Goal: Use online tool/utility: Utilize a website feature to perform a specific function

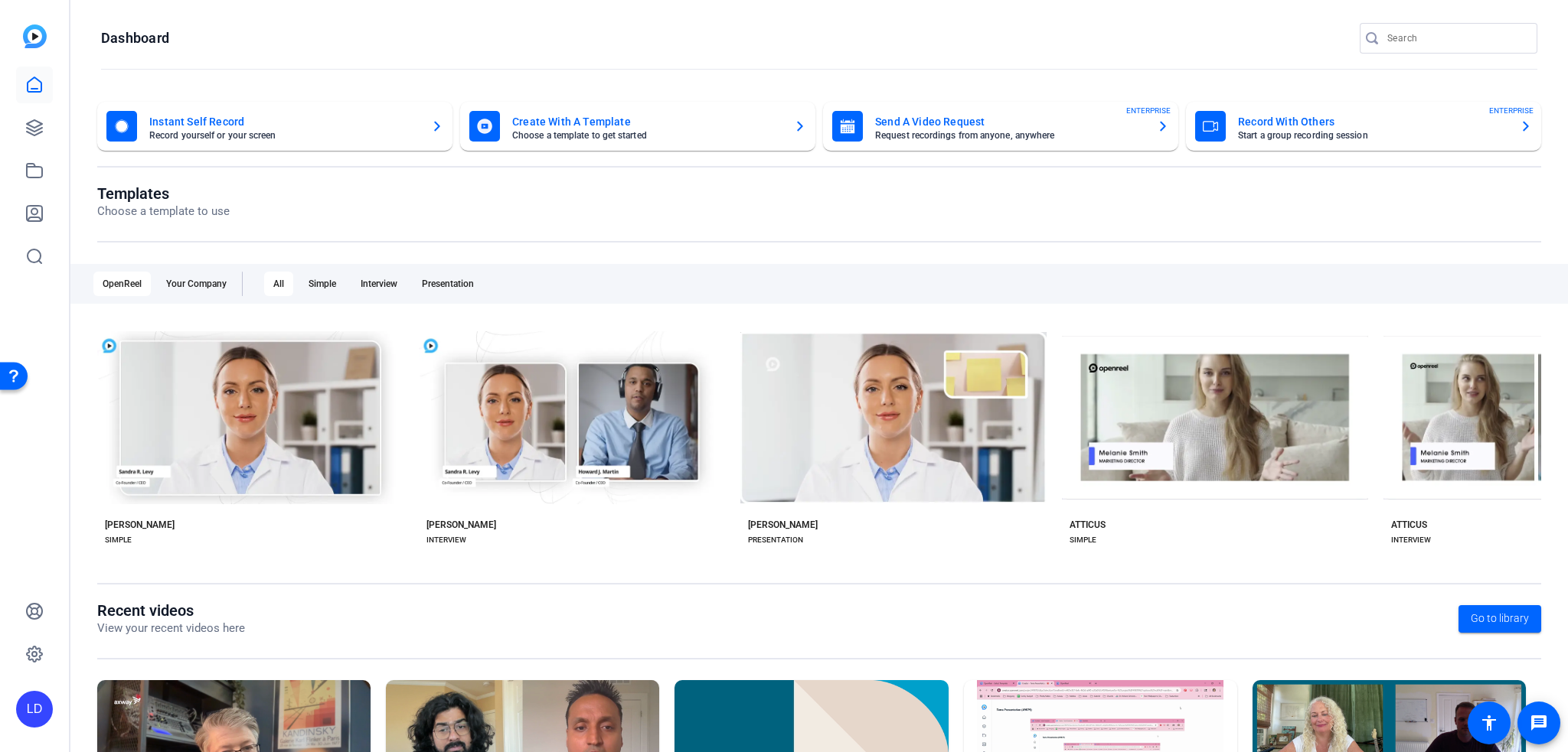
click at [45, 40] on img at bounding box center [35, 36] width 24 height 24
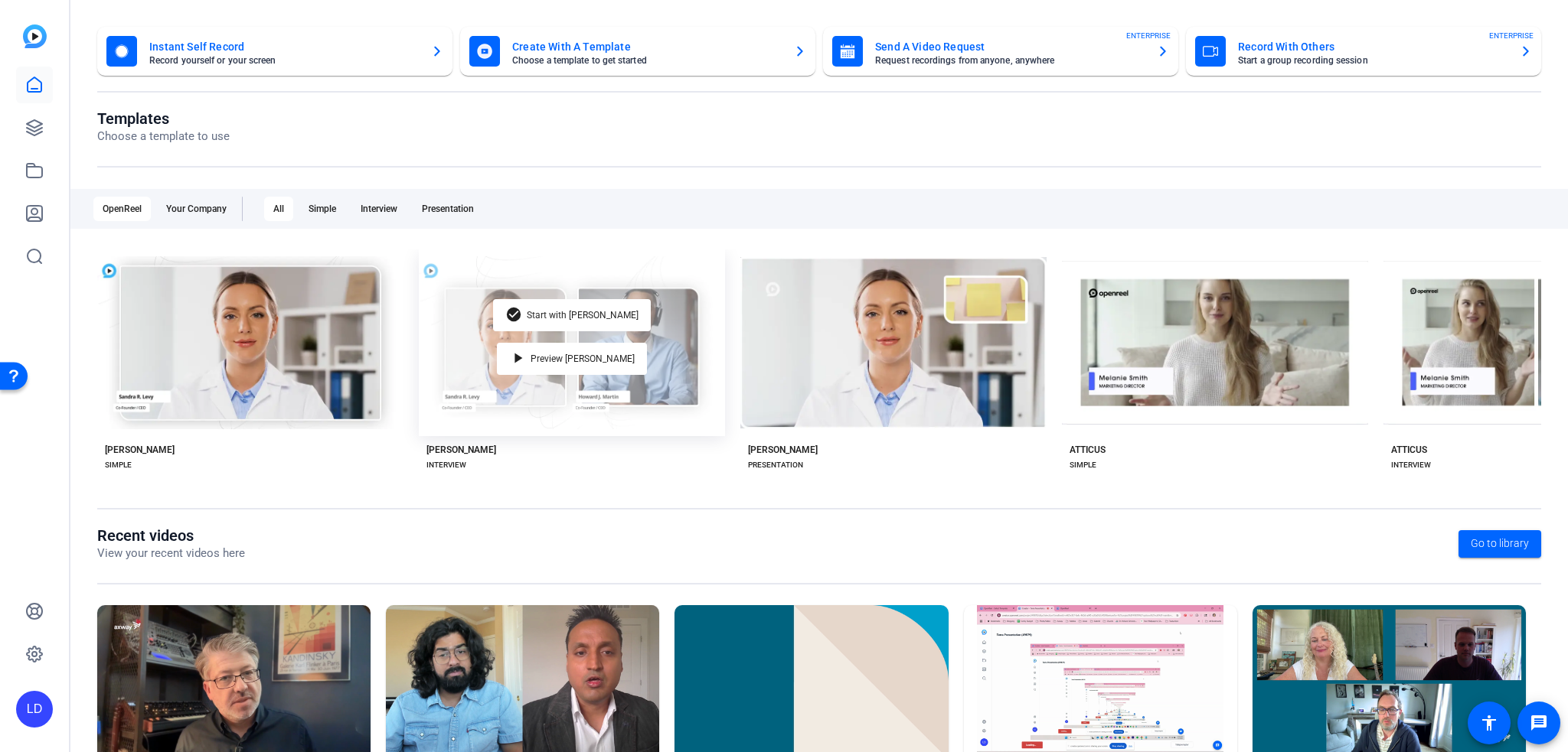
scroll to position [163, 0]
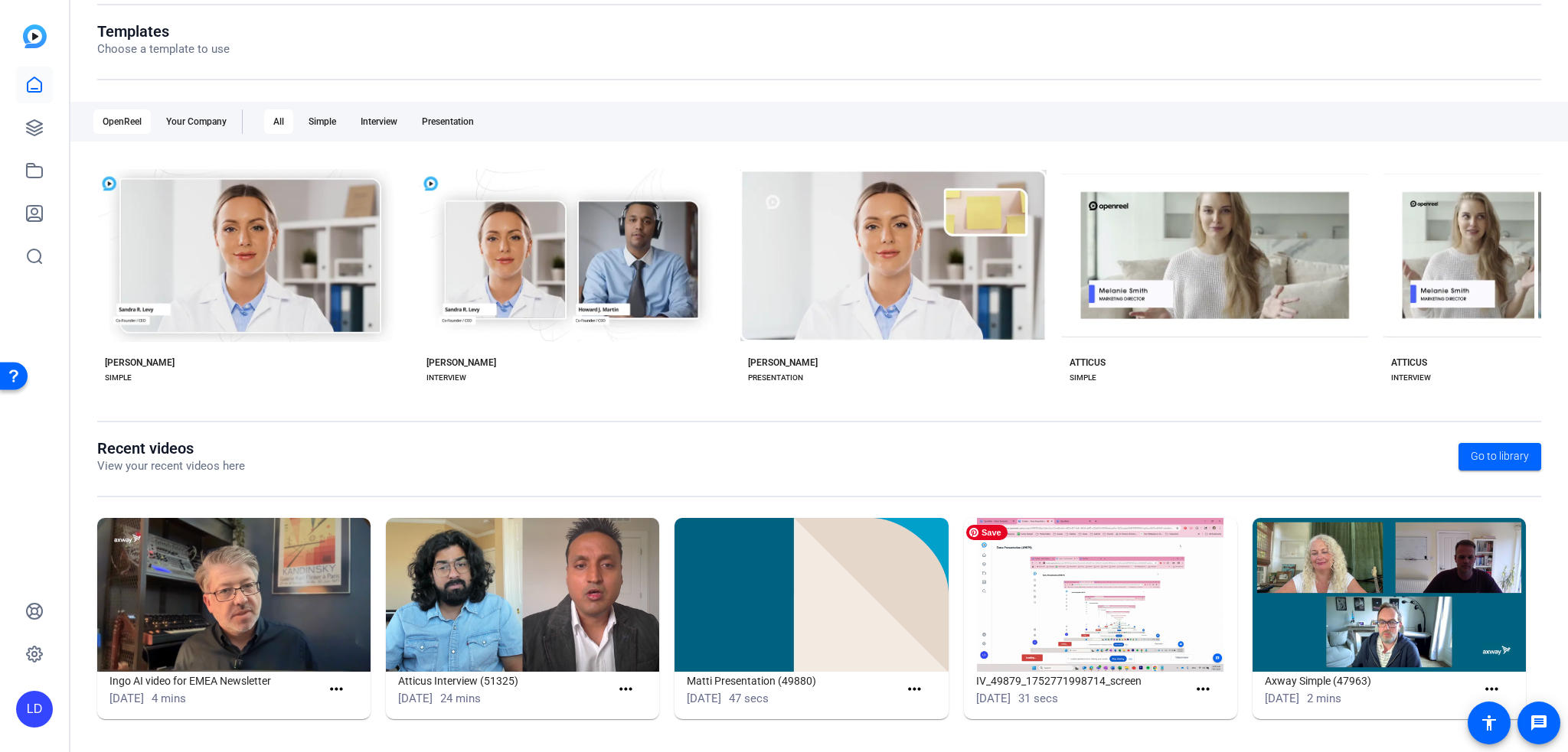
click at [1098, 594] on img at bounding box center [1100, 595] width 273 height 154
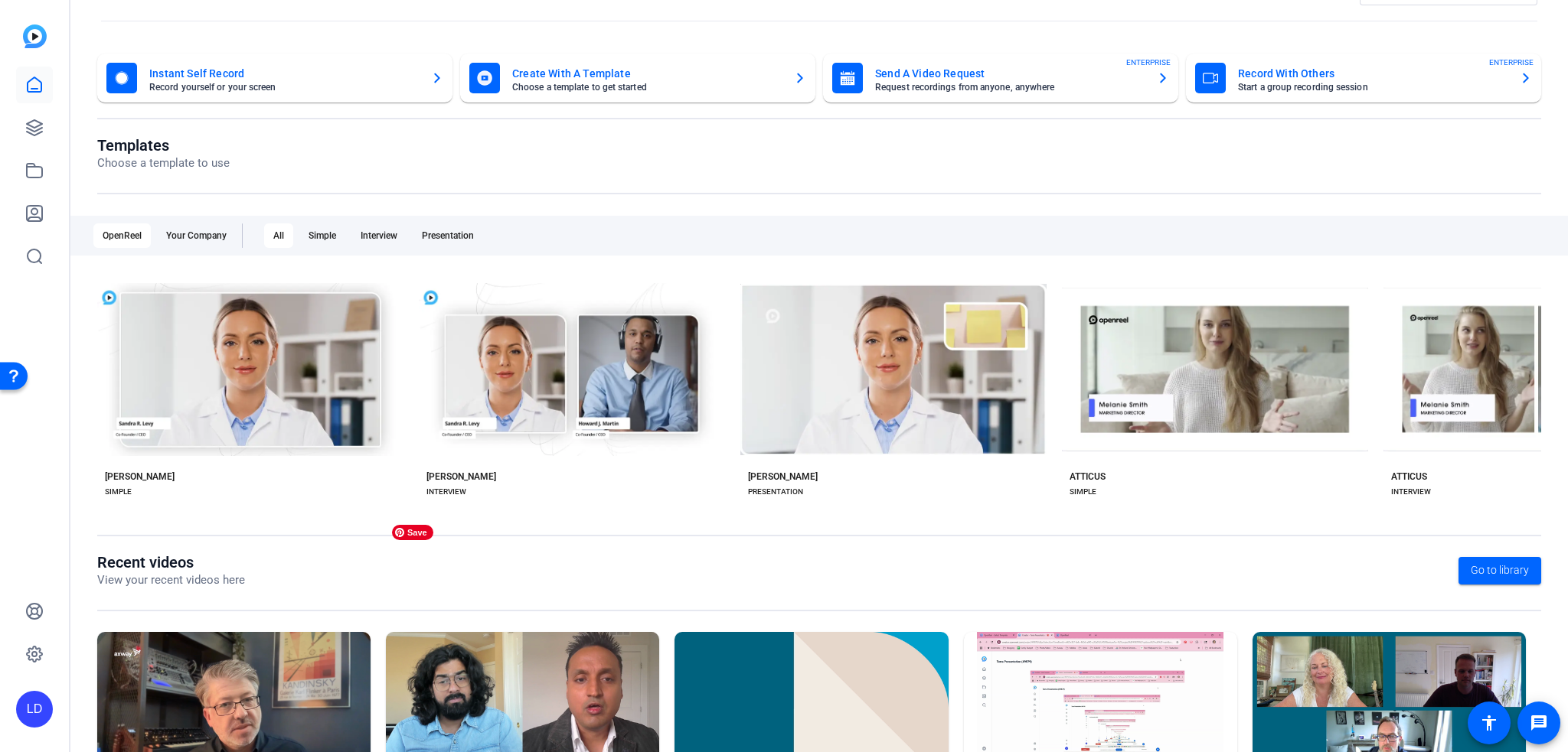
scroll to position [0, 0]
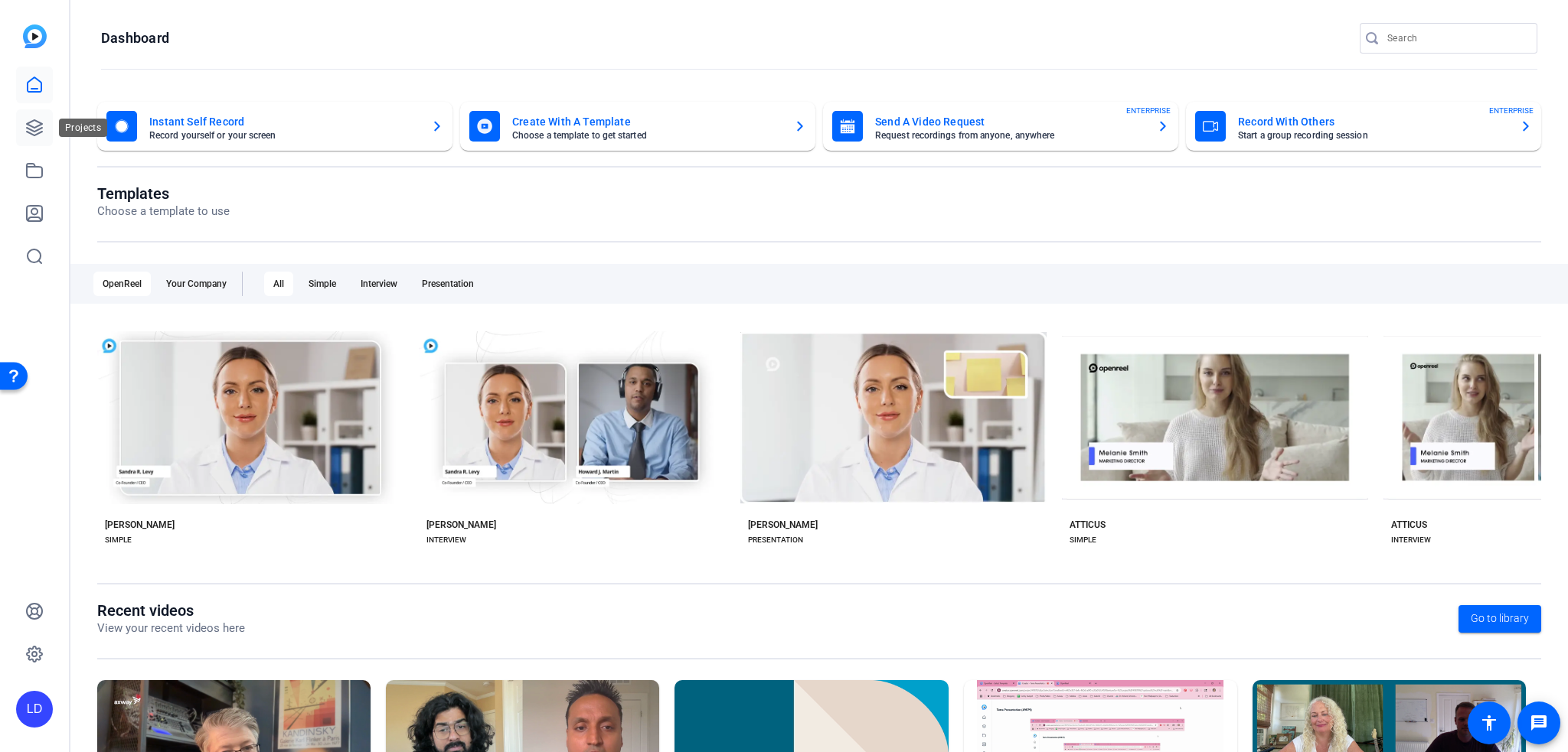
click at [25, 134] on icon at bounding box center [34, 128] width 18 height 18
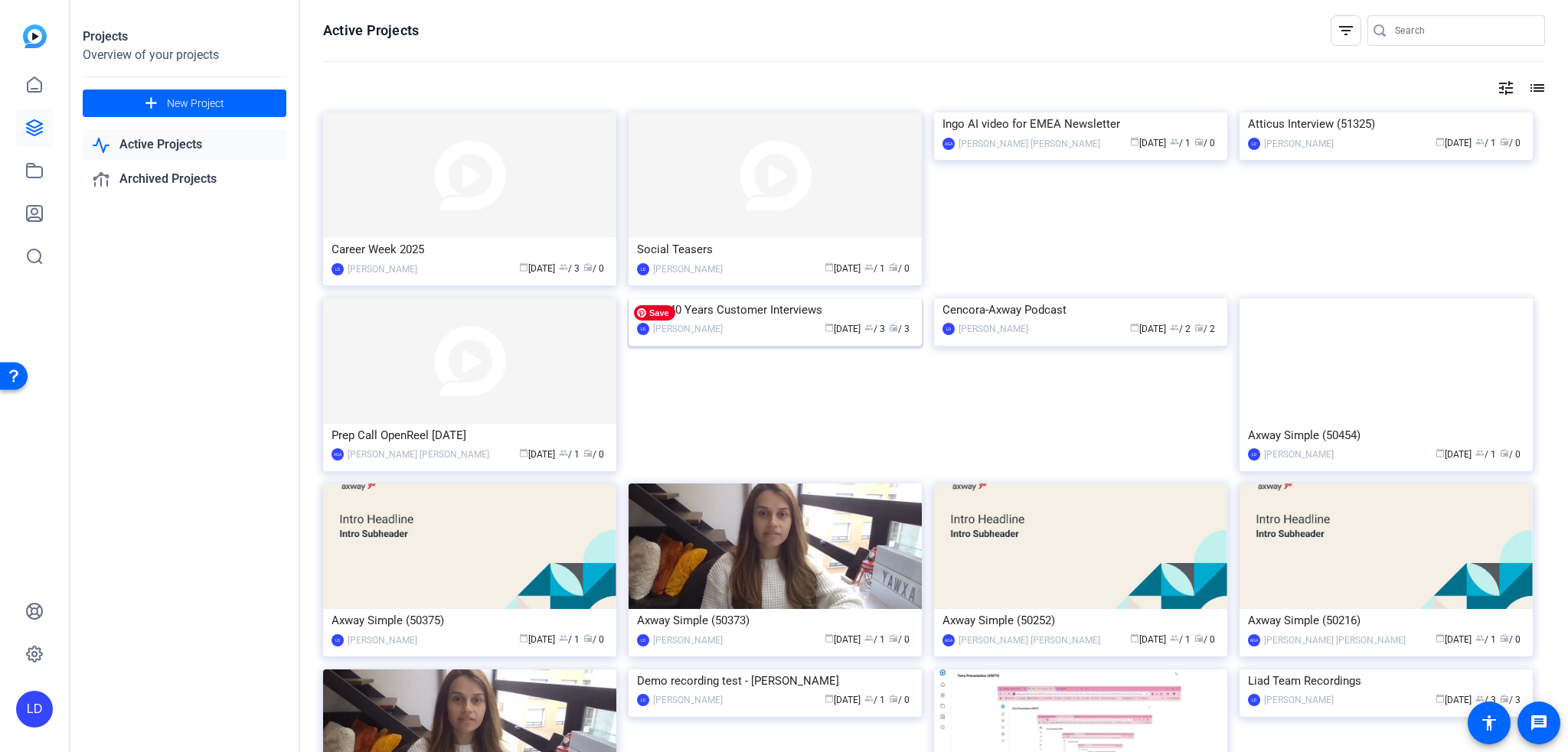
click at [813, 298] on img at bounding box center [775, 298] width 293 height 0
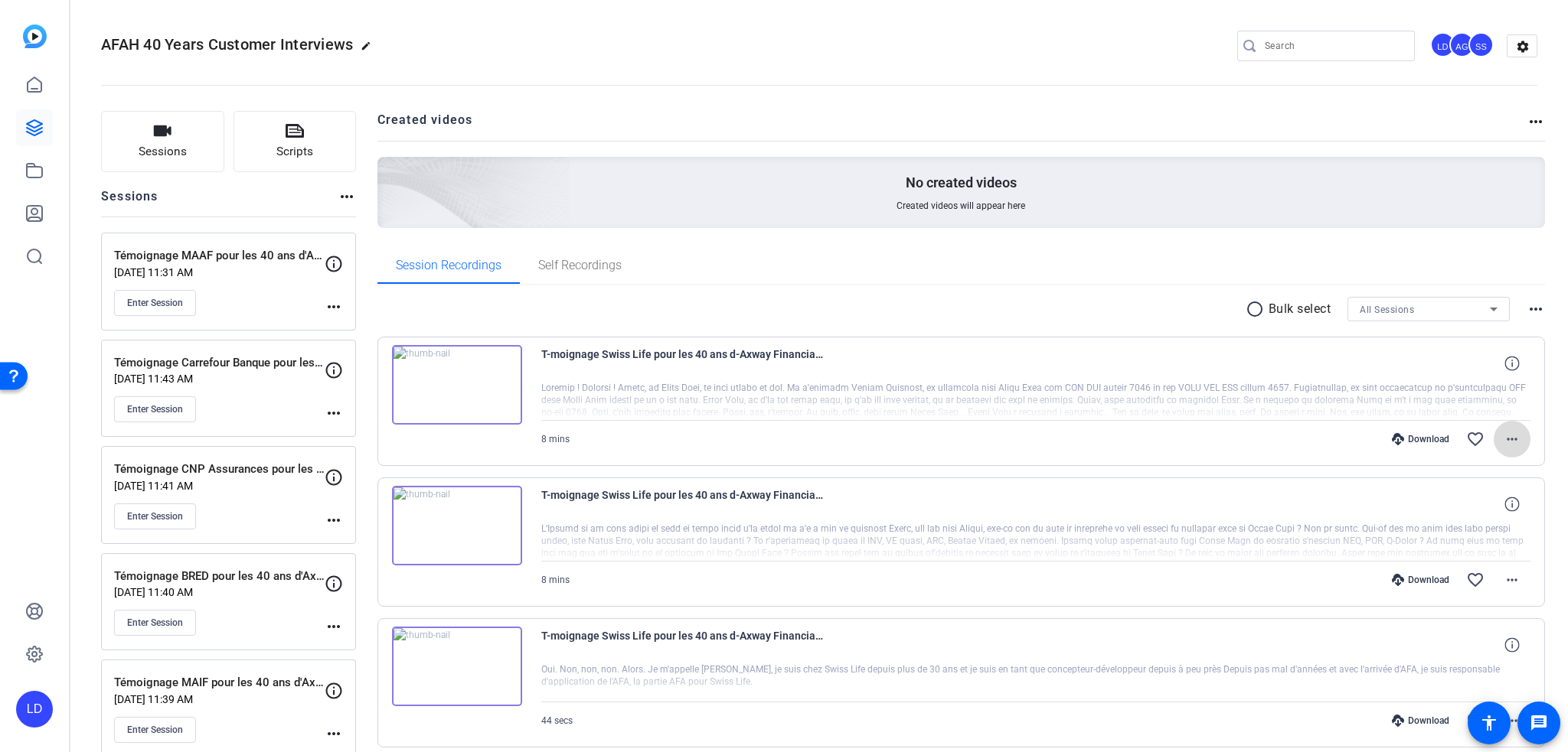
click at [1516, 434] on span at bounding box center [1512, 439] width 37 height 36
click at [737, 359] on div at bounding box center [784, 376] width 1568 height 752
click at [1512, 444] on mat-icon "more_horiz" at bounding box center [1512, 439] width 18 height 18
click at [487, 406] on div at bounding box center [784, 376] width 1568 height 752
click at [453, 385] on img at bounding box center [457, 385] width 130 height 80
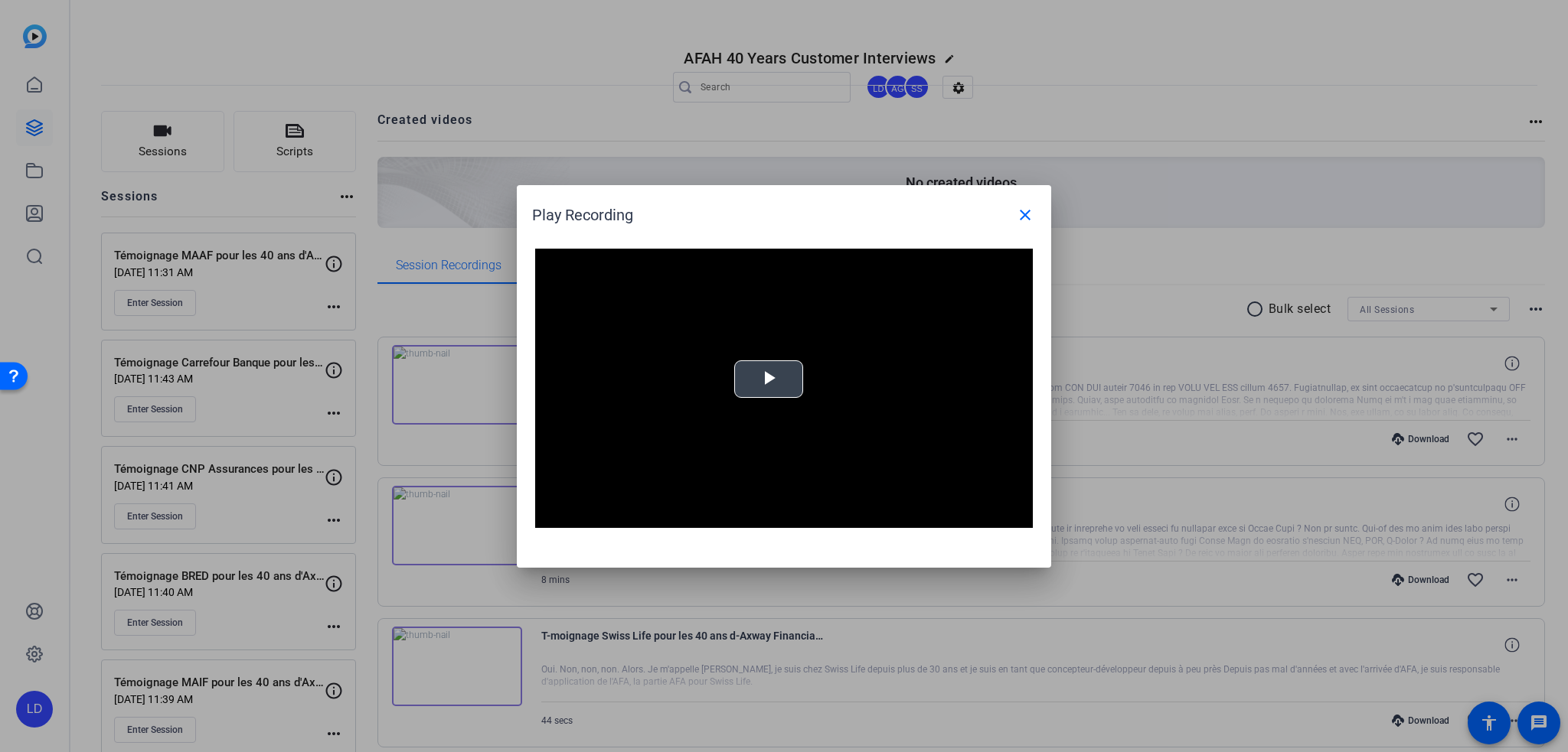
click at [769, 379] on span "Video Player" at bounding box center [769, 379] width 0 height 0
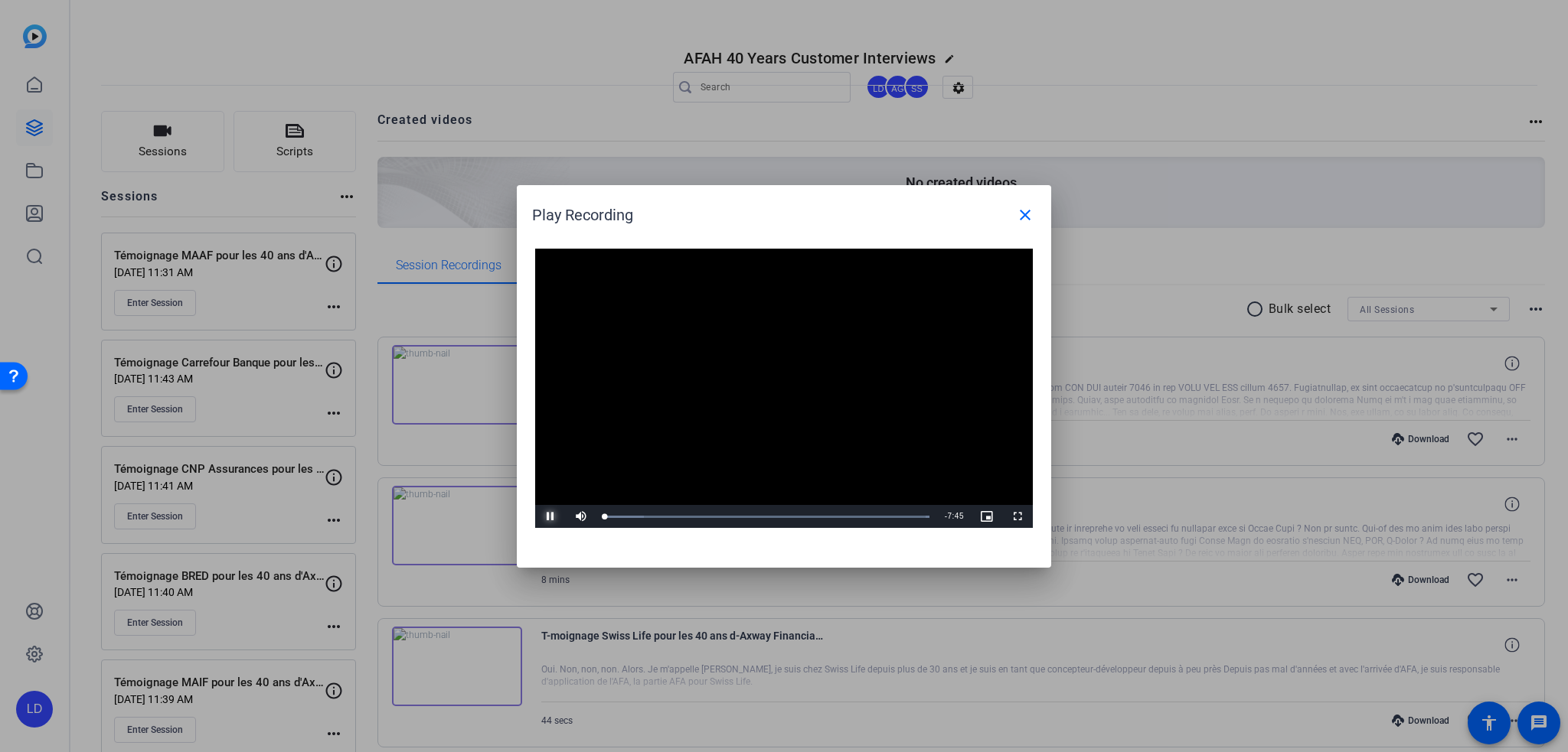
click at [555, 517] on span "Video Player" at bounding box center [550, 517] width 31 height 0
click at [1028, 215] on mat-icon "close" at bounding box center [1025, 215] width 18 height 18
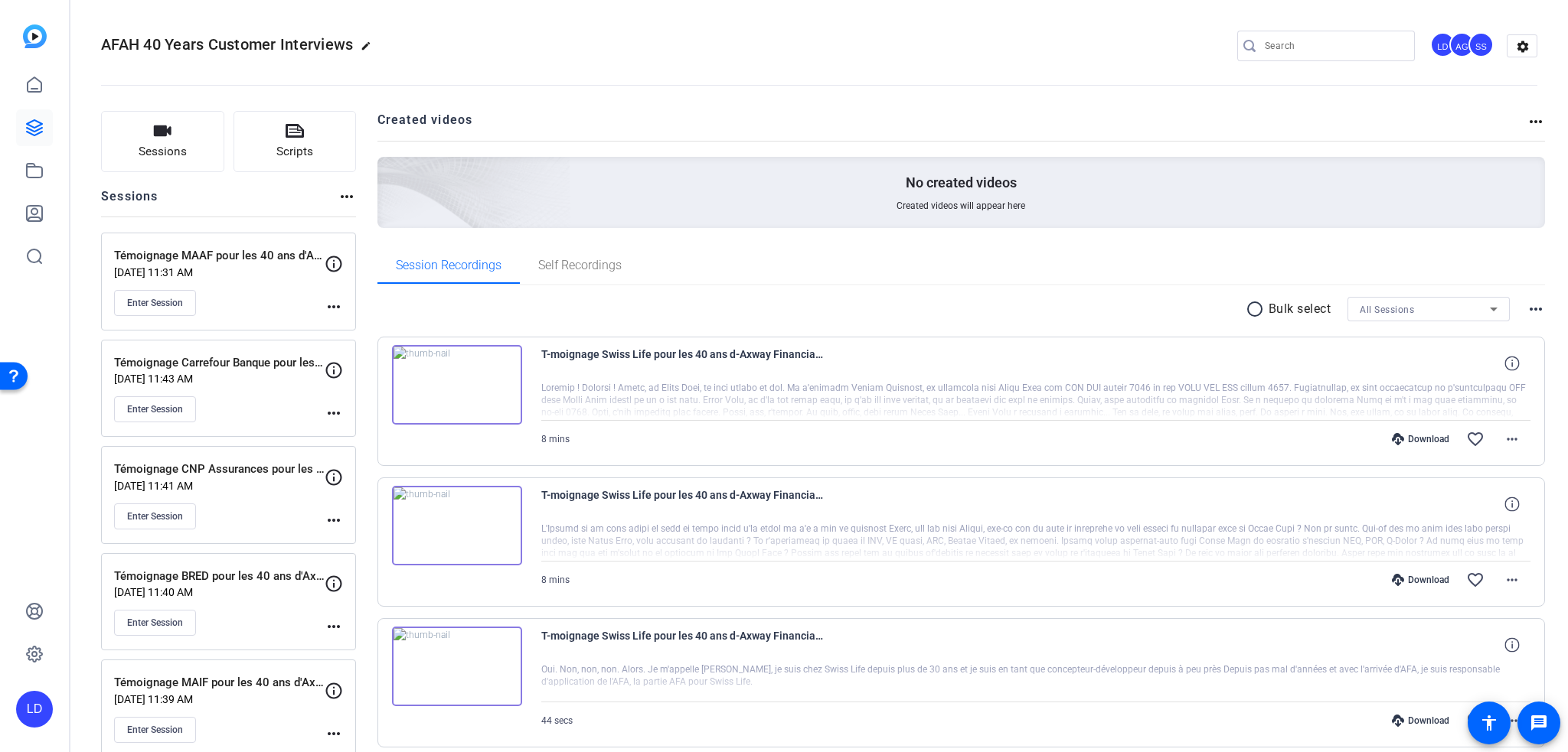
click at [996, 196] on div "No created videos Created videos will appear here" at bounding box center [962, 192] width 1168 height 71
click at [27, 87] on icon at bounding box center [34, 85] width 14 height 15
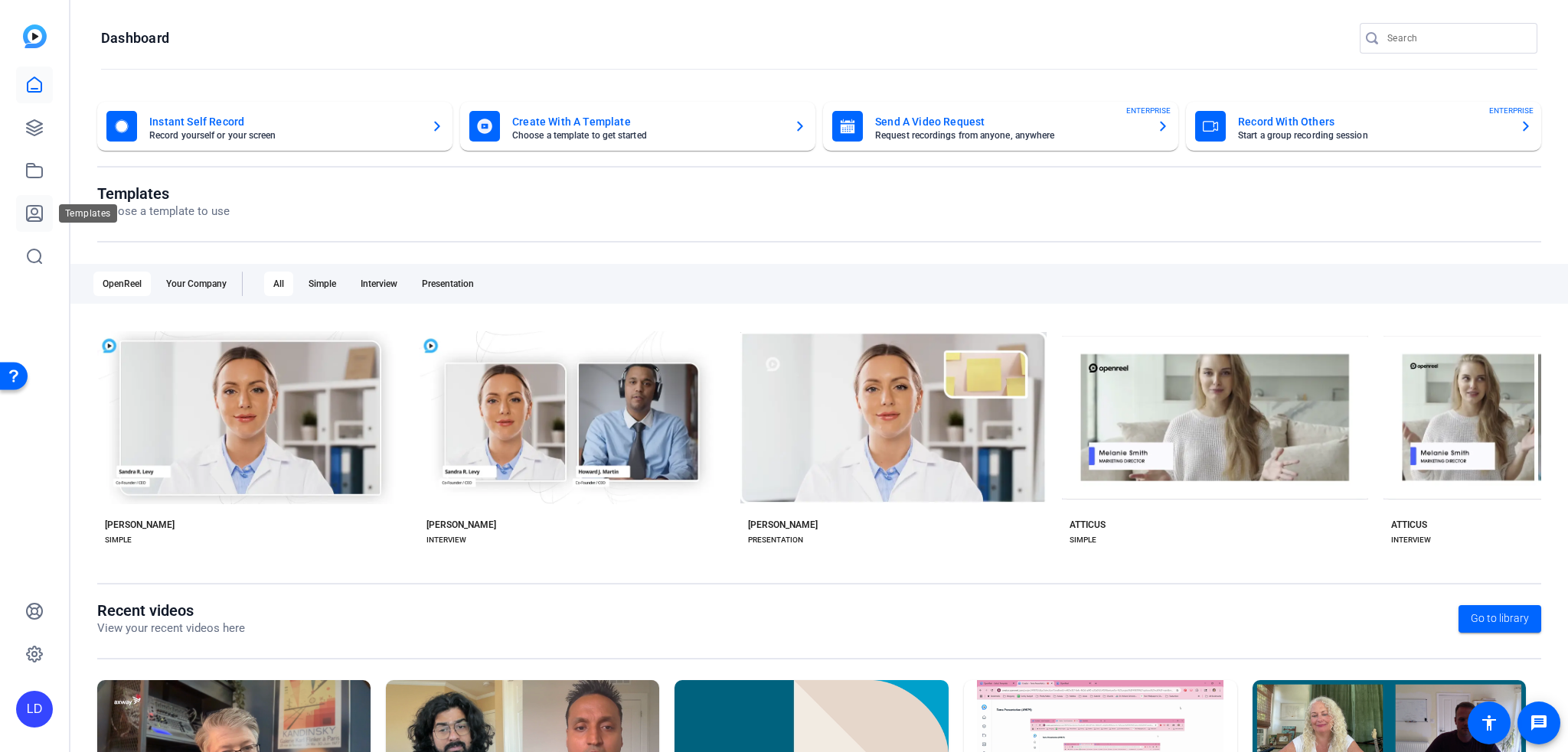
click at [41, 220] on icon at bounding box center [34, 213] width 15 height 15
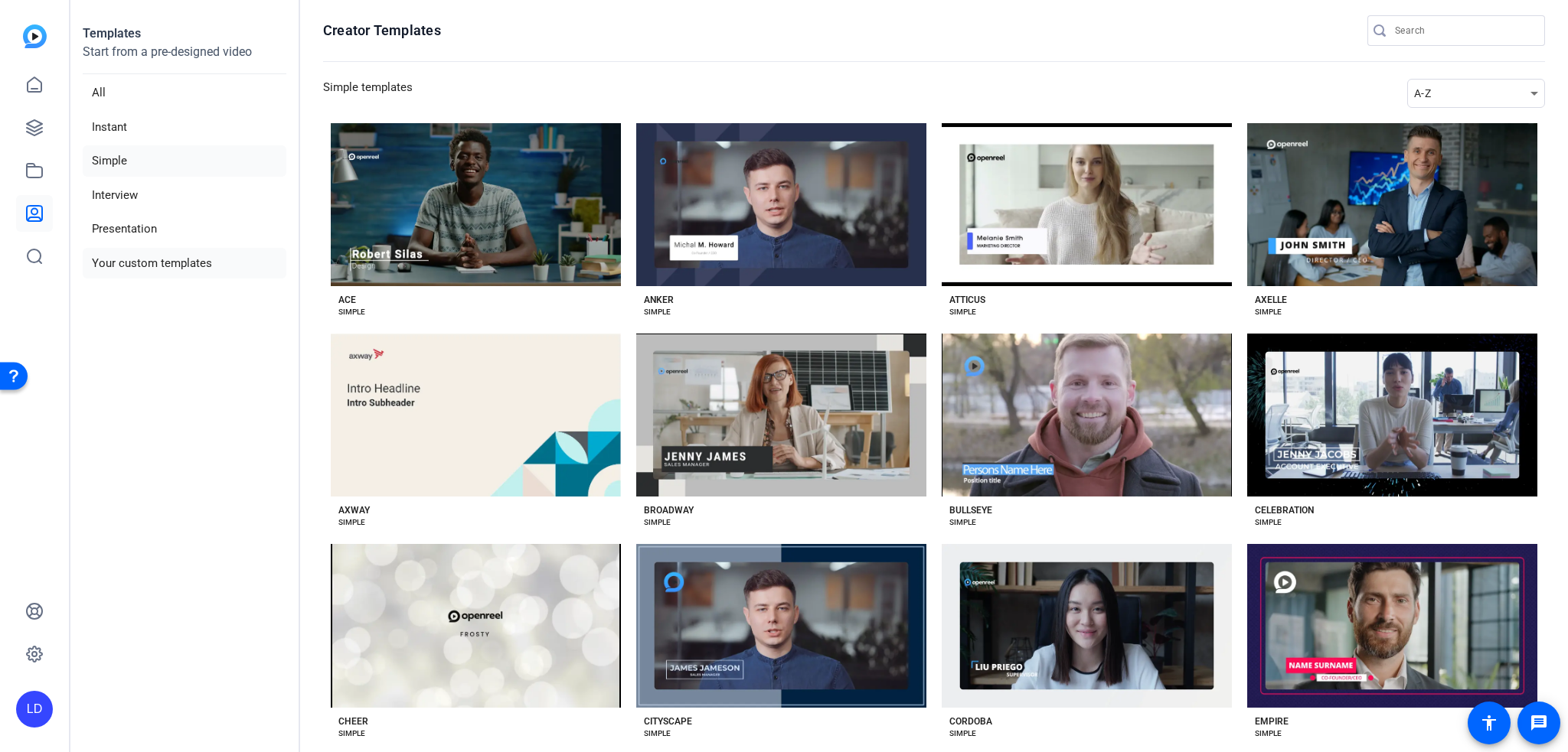
click at [134, 264] on li "Your custom templates" at bounding box center [185, 264] width 204 height 32
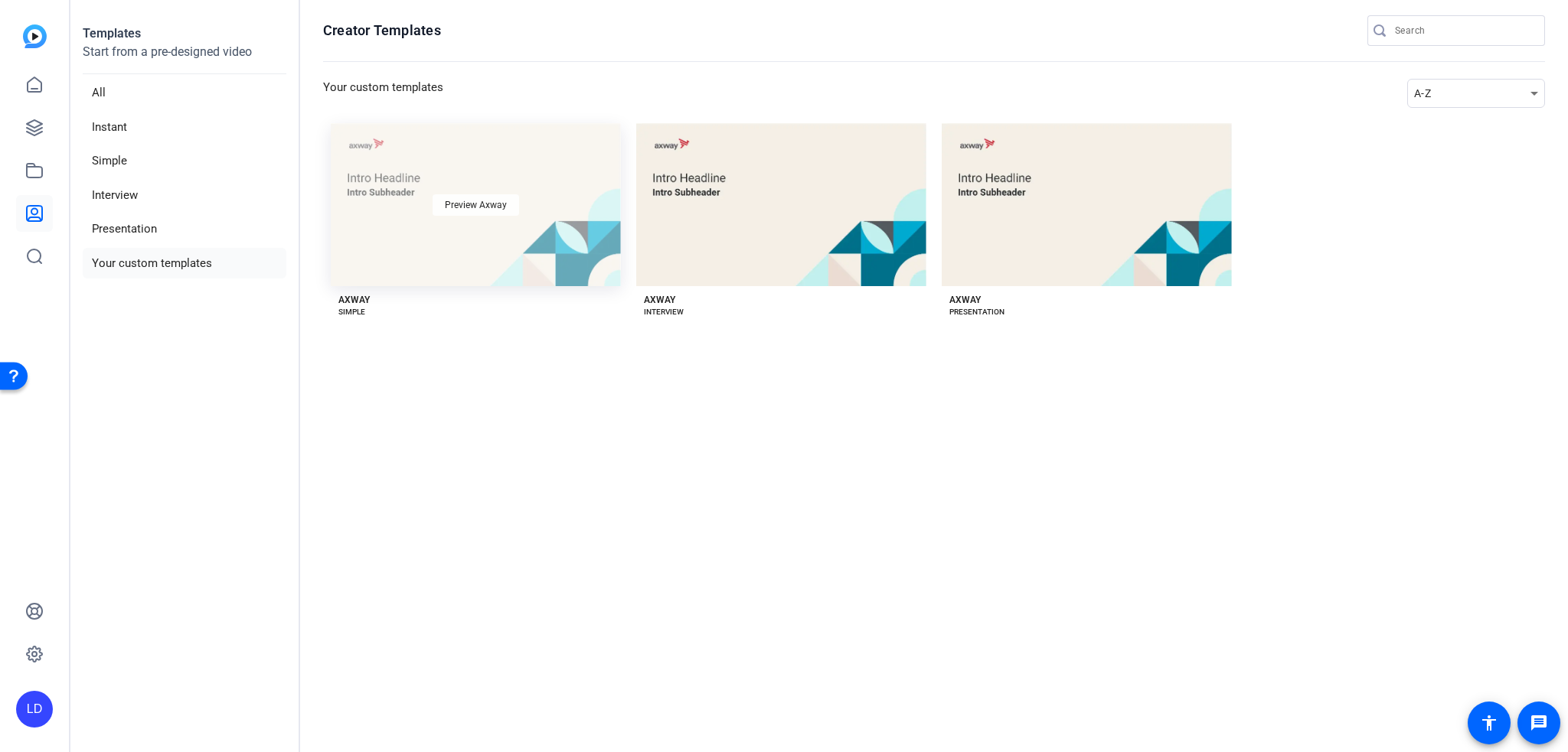
click at [472, 206] on span "Preview Axway" at bounding box center [475, 205] width 62 height 9
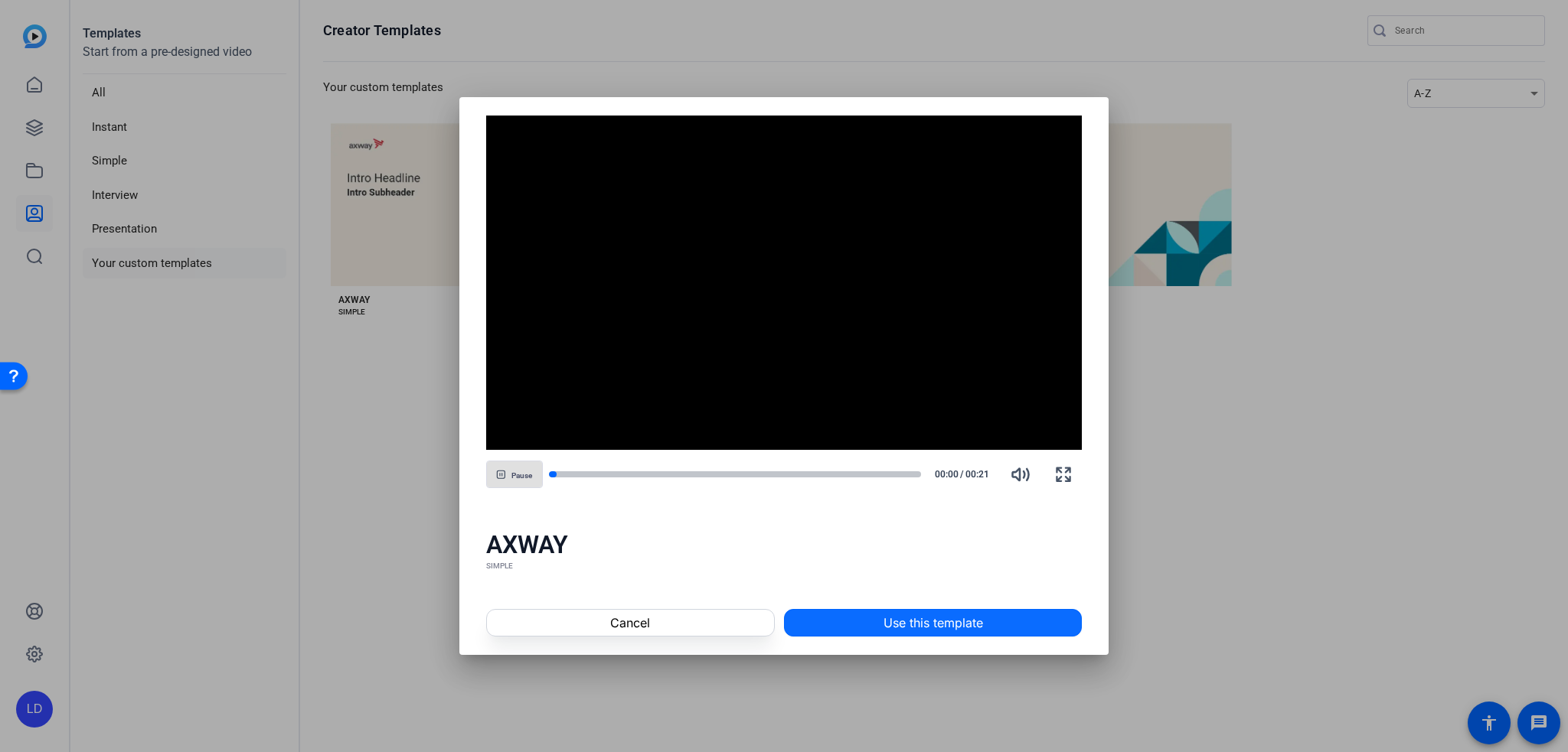
click at [919, 624] on span "Use this template" at bounding box center [933, 623] width 100 height 18
